Goal: Task Accomplishment & Management: Use online tool/utility

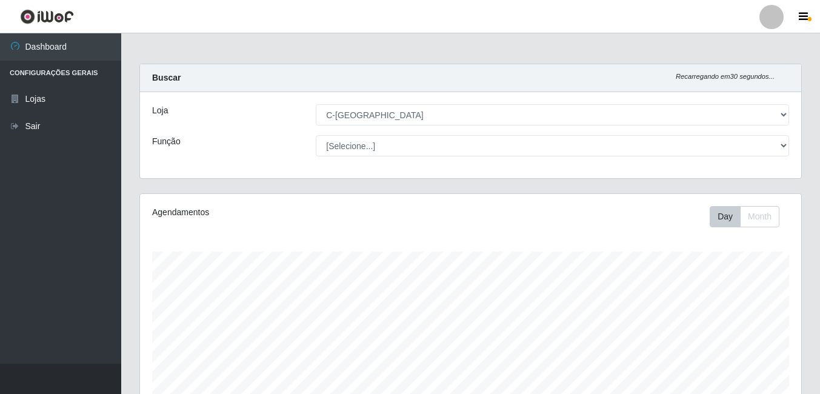
select select "239"
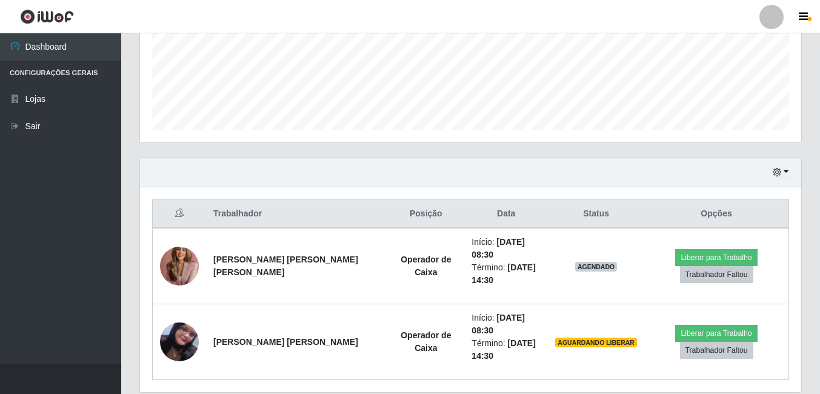
scroll to position [251, 661]
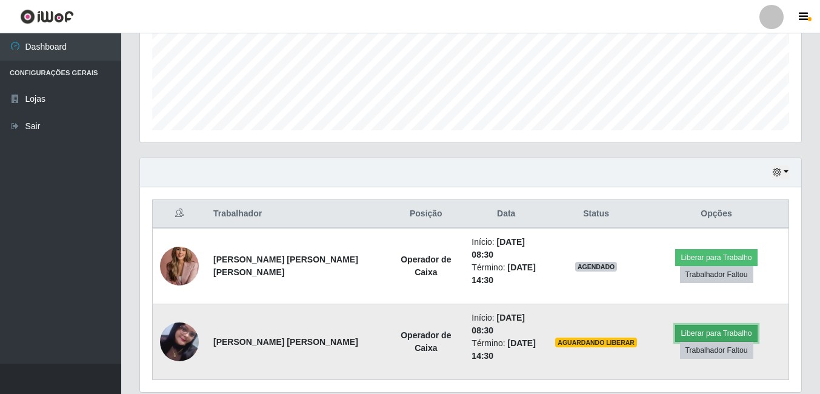
click at [708, 325] on button "Liberar para Trabalho" at bounding box center [716, 333] width 82 height 17
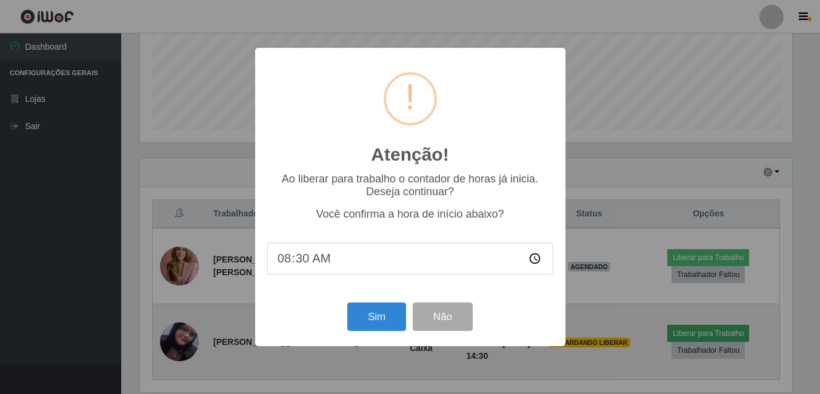
scroll to position [251, 655]
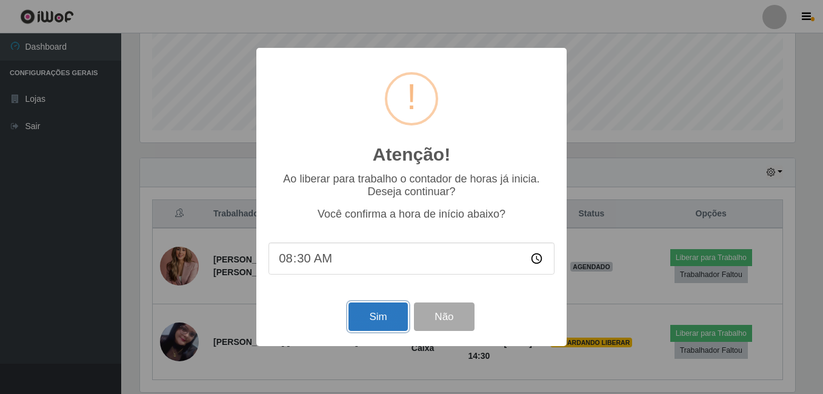
click at [378, 322] on button "Sim" at bounding box center [377, 316] width 59 height 28
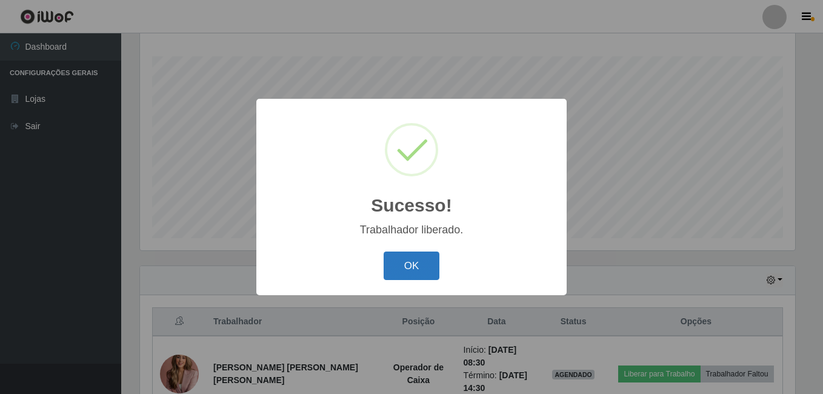
click at [410, 271] on button "OK" at bounding box center [412, 265] width 56 height 28
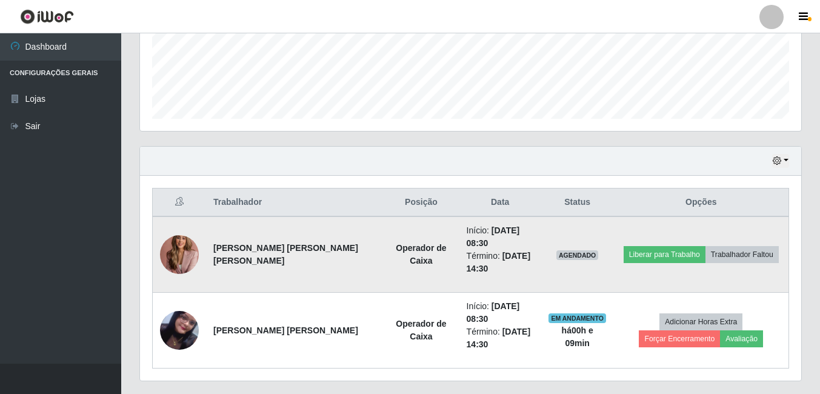
scroll to position [321, 0]
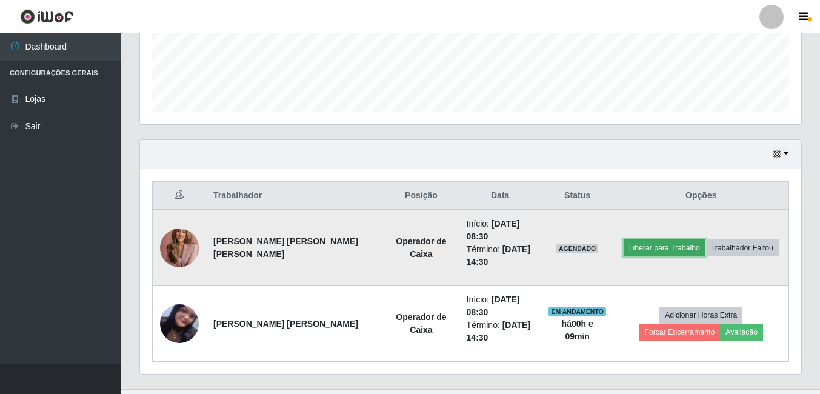
click at [636, 239] on button "Liberar para Trabalho" at bounding box center [665, 247] width 82 height 17
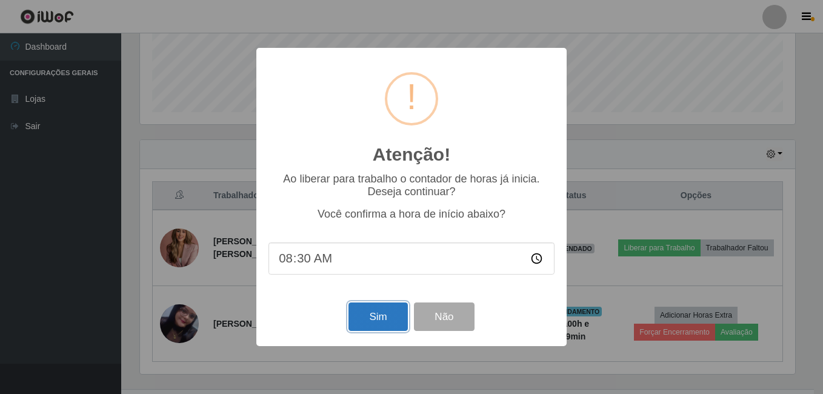
click at [382, 307] on button "Sim" at bounding box center [377, 316] width 59 height 28
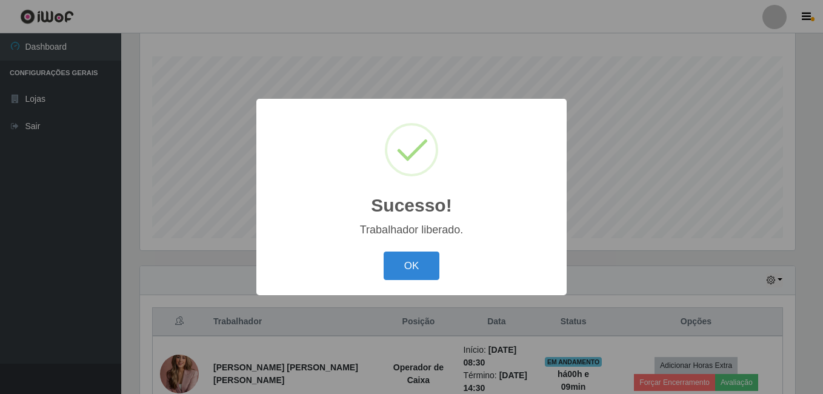
click at [387, 279] on button "OK" at bounding box center [412, 265] width 56 height 28
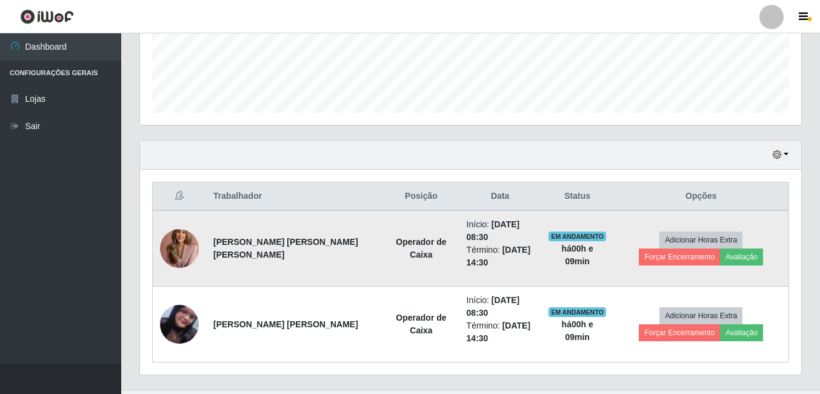
scroll to position [321, 0]
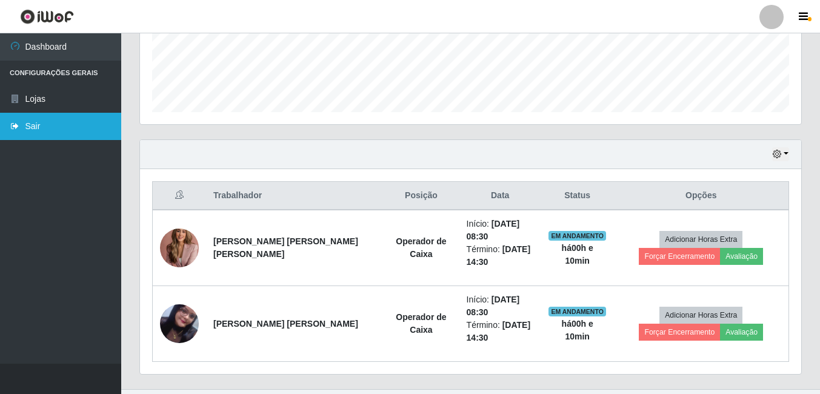
click at [34, 124] on link "Sair" at bounding box center [60, 126] width 121 height 27
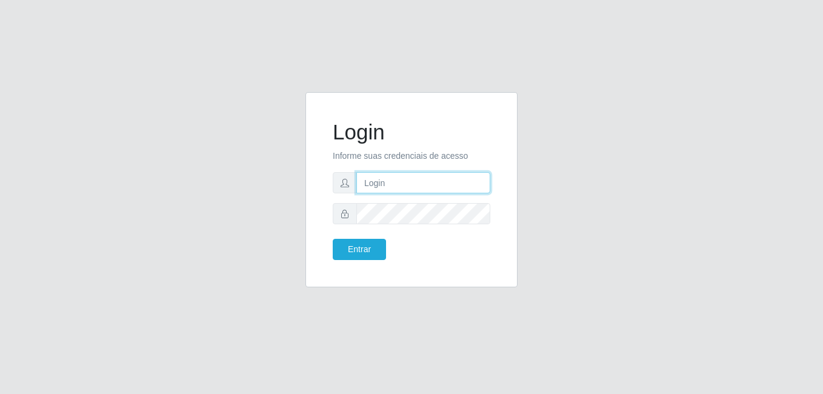
type input "[EMAIL_ADDRESS][DOMAIN_NAME]"
